Goal: Task Accomplishment & Management: Use online tool/utility

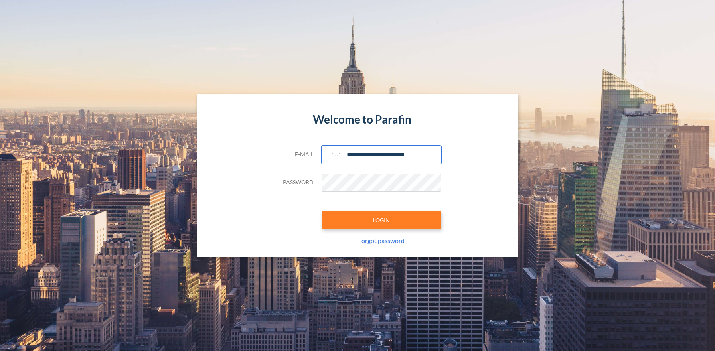
type input "**********"
click at [381, 220] on button "LOGIN" at bounding box center [382, 220] width 120 height 18
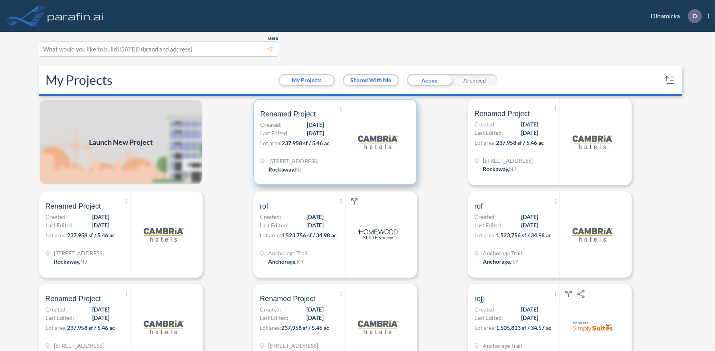
scroll to position [2, 0]
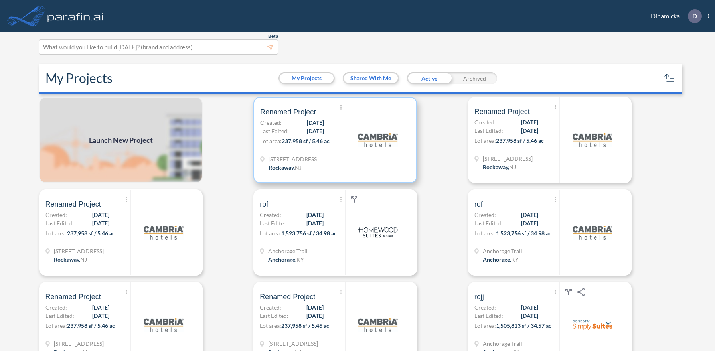
click at [335, 140] on p "Lot area: 237,958 sf / 5.46 ac" at bounding box center [302, 143] width 85 height 12
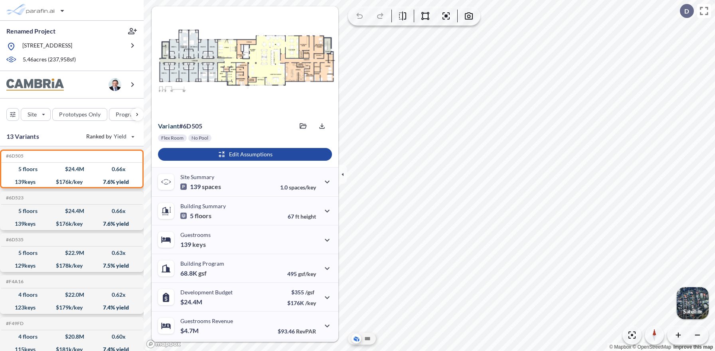
scroll to position [56, 0]
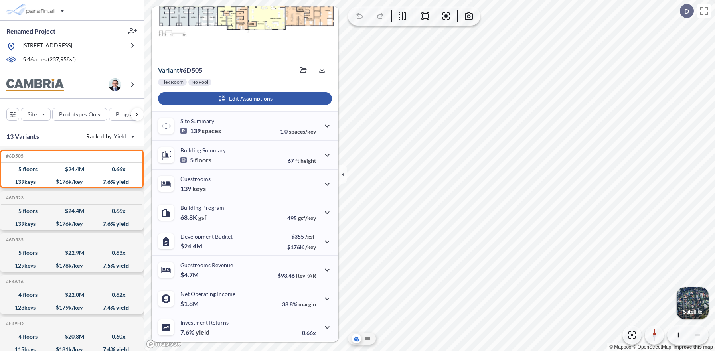
click at [244, 99] on div "button" at bounding box center [245, 98] width 174 height 13
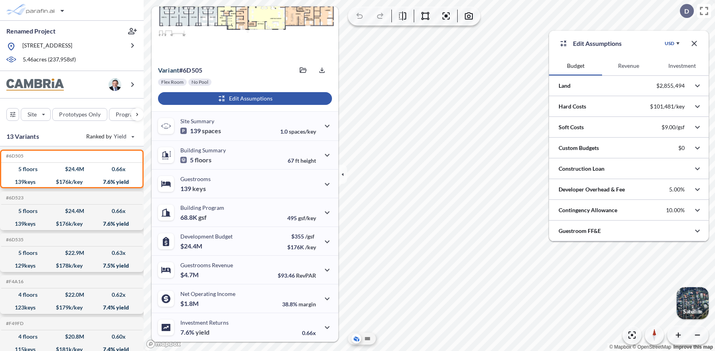
click at [629, 66] on button "Revenue" at bounding box center [628, 65] width 53 height 19
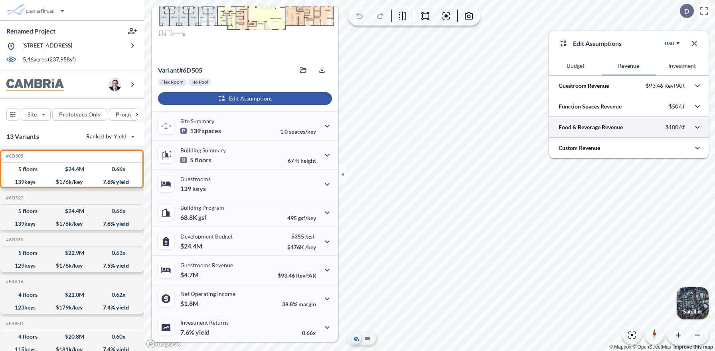
click at [629, 127] on div at bounding box center [629, 127] width 160 height 20
